Goal: Contribute content

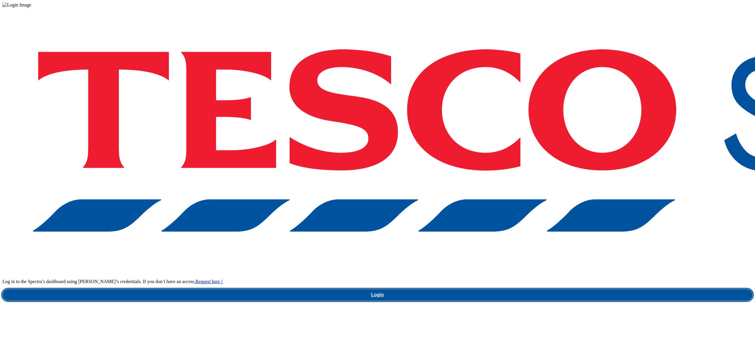
click at [537, 289] on link "Login" at bounding box center [377, 295] width 750 height 12
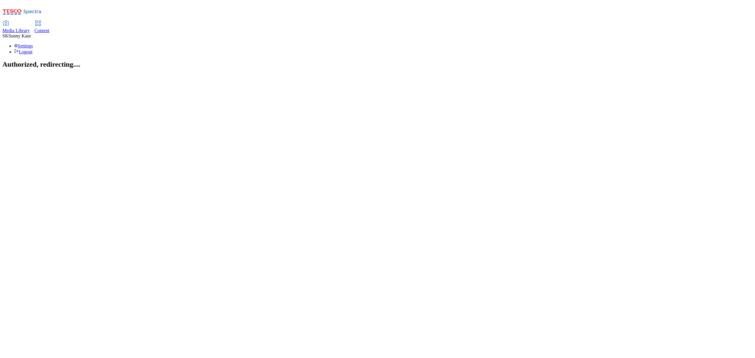
click at [30, 28] on span "Media Library" at bounding box center [15, 30] width 27 height 5
click at [50, 59] on div "( optional ) Dotcom [GEOGRAPHIC_DATA] GHS Marketing [GEOGRAPHIC_DATA] GHS Produ…" at bounding box center [377, 63] width 750 height 9
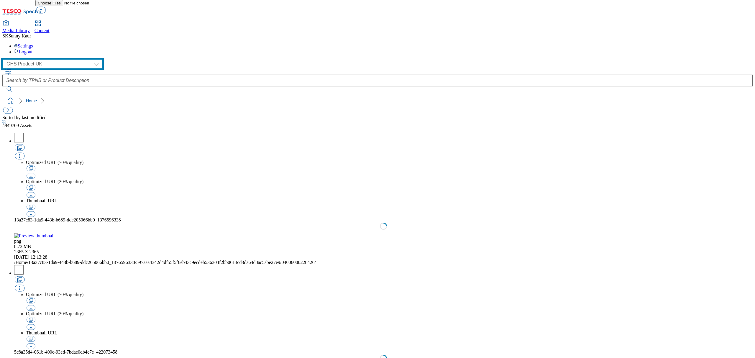
click at [47, 59] on select "Dotcom [GEOGRAPHIC_DATA] GHS Marketing [GEOGRAPHIC_DATA] GHS Product [GEOGRAPHI…" at bounding box center [52, 63] width 100 height 9
select select "flare-ourtesco"
click at [4, 59] on select "Dotcom [GEOGRAPHIC_DATA] GHS Marketing [GEOGRAPHIC_DATA] GHS Product [GEOGRAPHI…" at bounding box center [52, 63] width 100 height 9
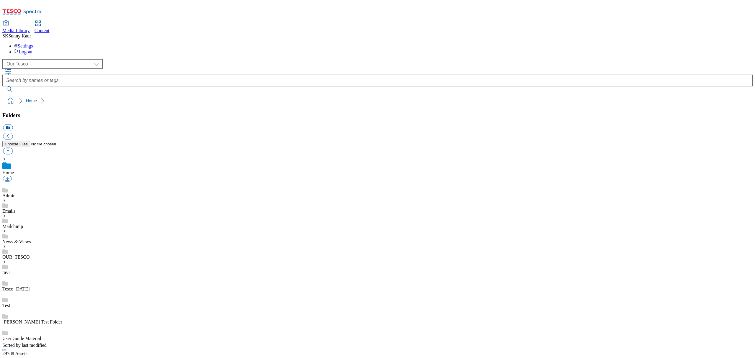
click at [14, 229] on div "News & Views" at bounding box center [377, 236] width 750 height 15
click at [31, 233] on link "News & Views" at bounding box center [16, 235] width 29 height 5
click at [6, 223] on icon at bounding box center [4, 225] width 4 height 4
click at [15, 289] on link "Menus" at bounding box center [8, 291] width 13 height 5
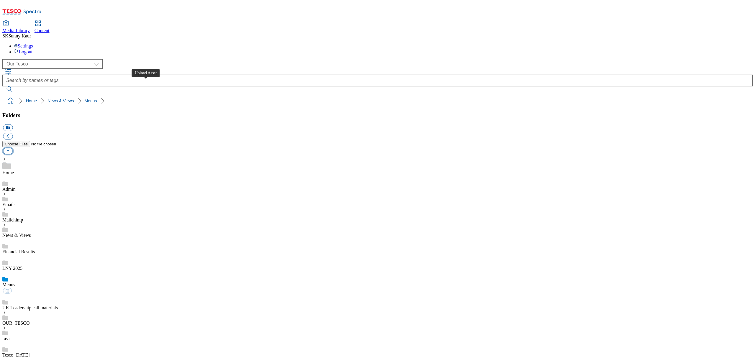
click at [13, 148] on button "button" at bounding box center [8, 151] width 10 height 7
type input "C:\fakepath\Heart all menus 13102025.pdf"
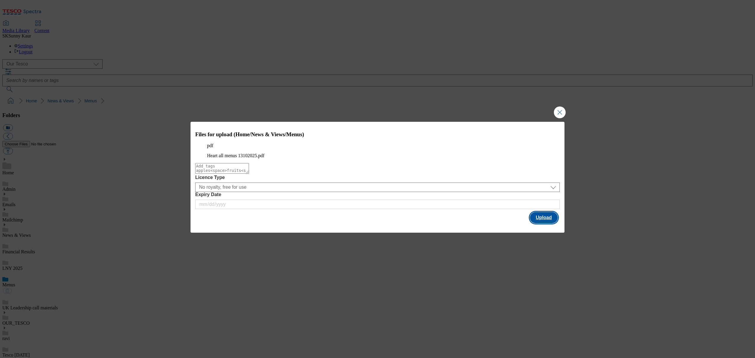
click at [547, 223] on button "Upload" at bounding box center [544, 217] width 28 height 11
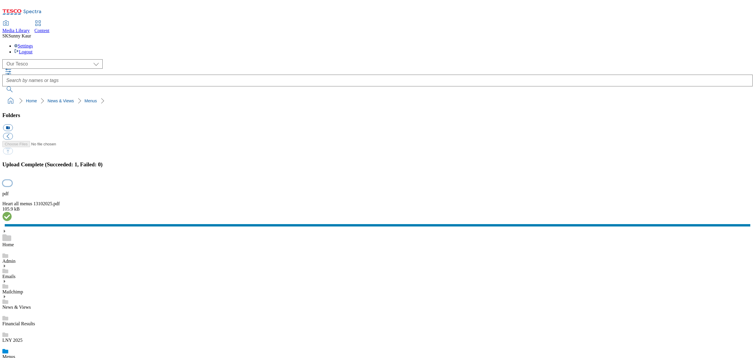
click at [12, 186] on button "button" at bounding box center [7, 183] width 9 height 6
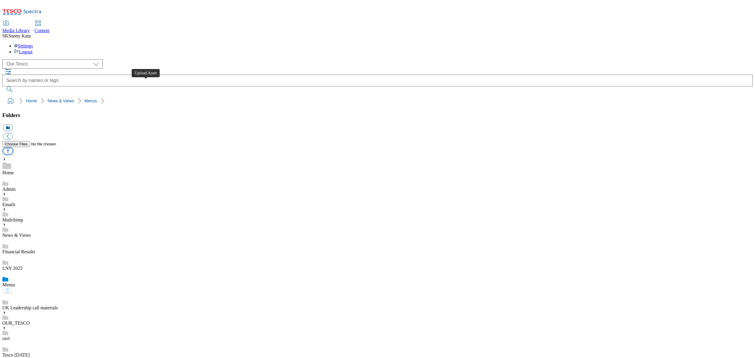
click at [13, 148] on button "button" at bounding box center [8, 151] width 10 height 7
type input "C:\fakepath\Menu Checkout 13102025.pdf"
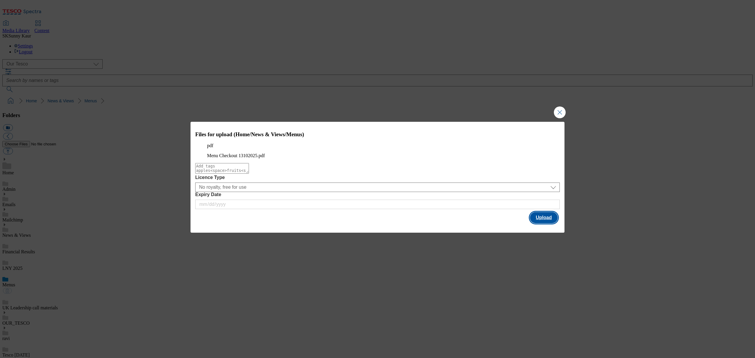
click at [553, 223] on button "Upload" at bounding box center [544, 217] width 28 height 11
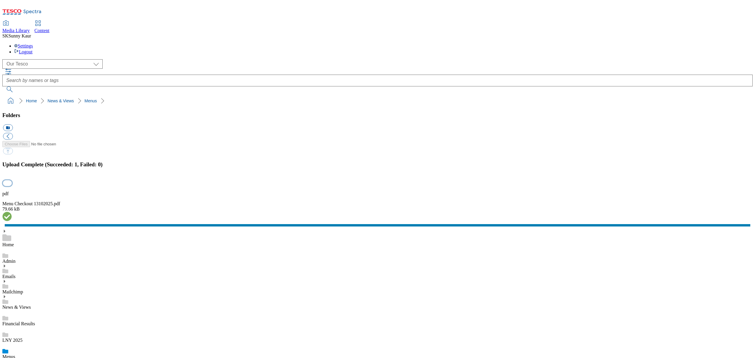
click at [12, 186] on button "button" at bounding box center [7, 183] width 9 height 6
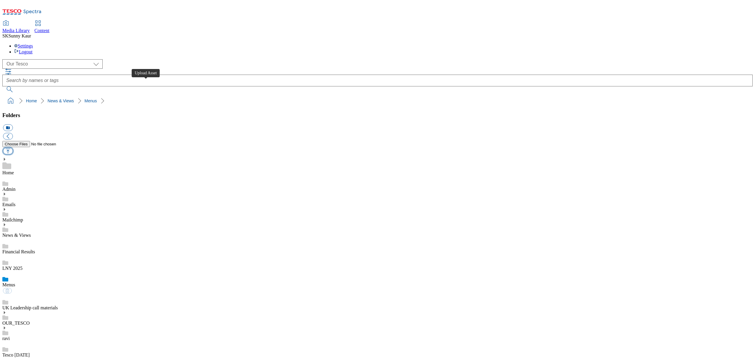
click at [13, 148] on button "button" at bounding box center [8, 151] width 10 height 7
type input "C:\fakepath\Menu Pear 13102025.pdf"
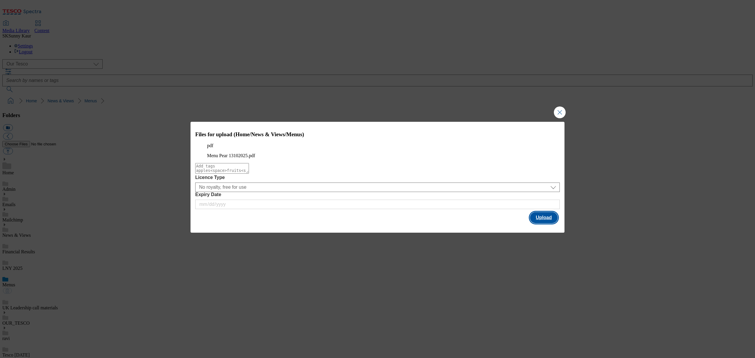
click at [534, 223] on button "Upload" at bounding box center [544, 217] width 28 height 11
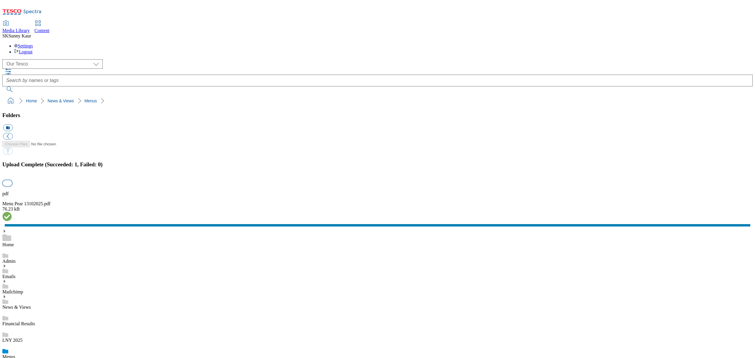
click at [12, 186] on button "button" at bounding box center [7, 183] width 9 height 6
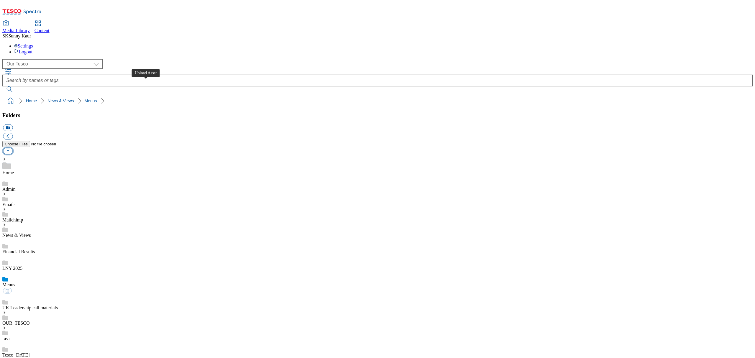
click at [13, 148] on button "button" at bounding box center [8, 151] width 10 height 7
type input "C:\fakepath\Street Food Menu 13102025.pdf"
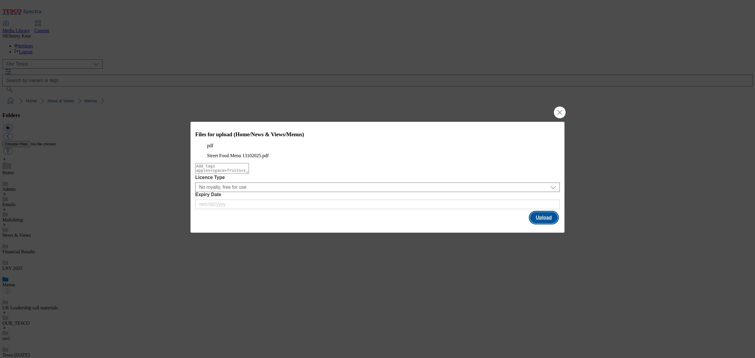
click at [548, 223] on button "Upload" at bounding box center [544, 217] width 28 height 11
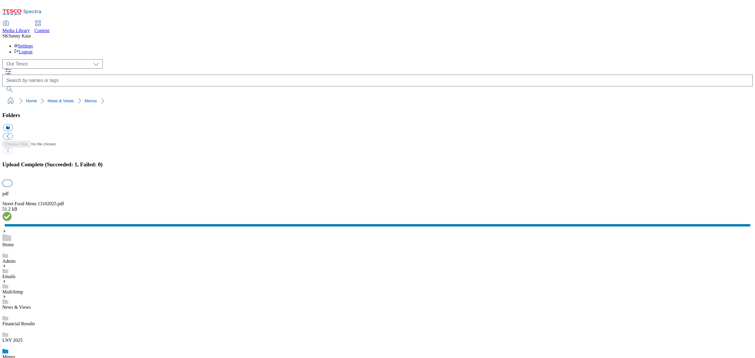
click at [12, 186] on button "button" at bounding box center [7, 183] width 9 height 6
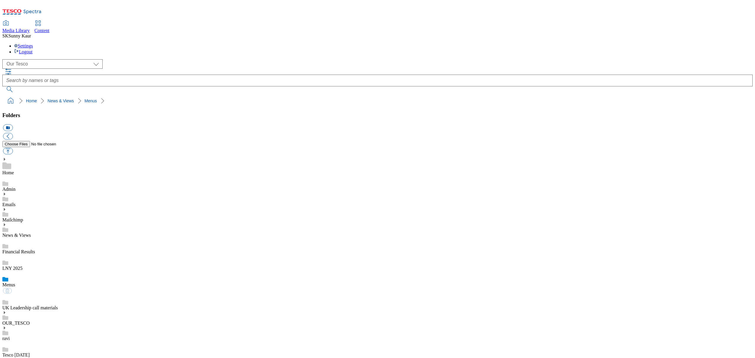
click at [70, 254] on div "LNY 2025" at bounding box center [377, 262] width 750 height 17
click at [68, 277] on div "Menus" at bounding box center [377, 285] width 750 height 17
click at [321, 73] on div "( optional ) Dotcom [GEOGRAPHIC_DATA] GHS Marketing [GEOGRAPHIC_DATA] GHS Produ…" at bounding box center [377, 82] width 750 height 47
